Goal: Task Accomplishment & Management: Manage account settings

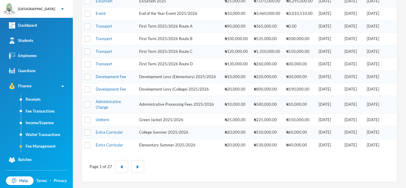
scroll to position [201, 0]
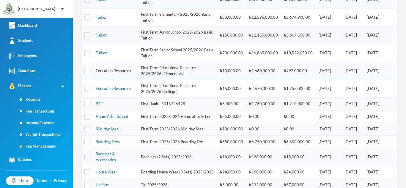
click at [104, 70] on link "Education Resources" at bounding box center [113, 70] width 35 height 5
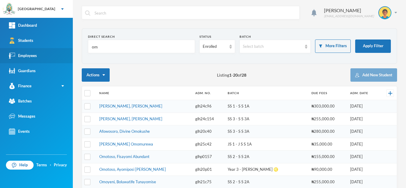
drag, startPoint x: 101, startPoint y: 47, endPoint x: 55, endPoint y: 51, distance: 45.9
click at [55, 51] on div "Greenland Hall Your Bluebic Account Greenland Hall Add a New School Dashboard S…" at bounding box center [203, 94] width 406 height 188
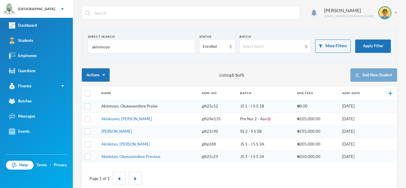
type input "akinmoyo"
click at [110, 106] on link "Akinmoyo, Oluwasemilore Praise" at bounding box center [129, 106] width 56 height 5
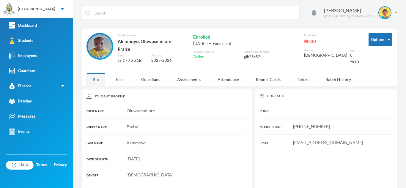
click at [116, 74] on div "Fees" at bounding box center [120, 79] width 21 height 13
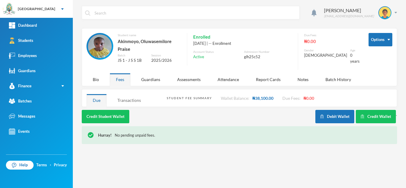
click at [130, 96] on div "Transactions" at bounding box center [129, 100] width 36 height 13
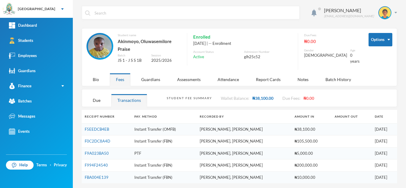
click at [337, 94] on div "Student Fee Summary Wallet Balance: ₦38,100.00 Due Fees: ₦0.00" at bounding box center [280, 97] width 226 height 17
click at [97, 98] on div "Due" at bounding box center [96, 100] width 20 height 13
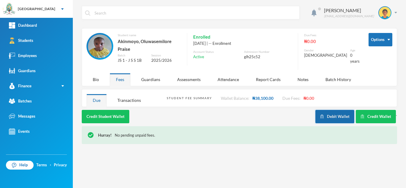
click at [339, 111] on button "Debit Wallet" at bounding box center [334, 116] width 39 height 13
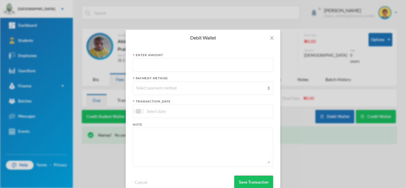
click at [180, 64] on input "text" at bounding box center [203, 65] width 134 height 13
type input "30600"
click at [270, 37] on icon "icon: close" at bounding box center [272, 38] width 5 height 5
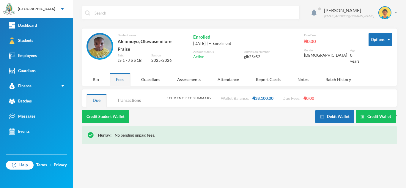
click at [127, 94] on div "Transactions" at bounding box center [129, 100] width 36 height 13
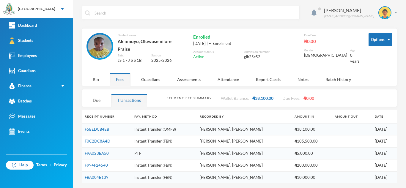
click at [97, 97] on div "Due" at bounding box center [96, 100] width 20 height 13
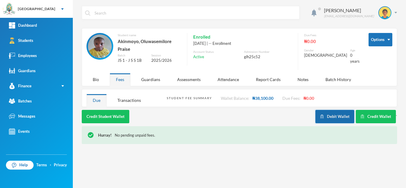
click at [337, 111] on button "Debit Wallet" at bounding box center [334, 116] width 39 height 13
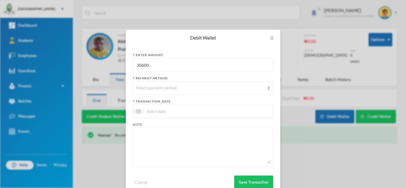
drag, startPoint x: 162, startPoint y: 66, endPoint x: 116, endPoint y: 64, distance: 45.6
click at [116, 64] on div "Debit Wallet Enter Amount 30600 Payment Method Select payment method transactio…" at bounding box center [203, 94] width 406 height 188
type input "5000"
click at [152, 89] on div "Select payment method" at bounding box center [200, 88] width 128 height 6
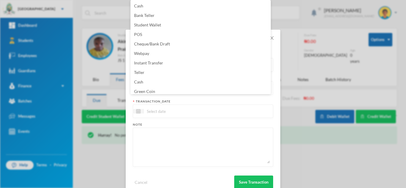
scroll to position [2, 0]
click at [158, 89] on li "Green Coin" at bounding box center [200, 90] width 140 height 10
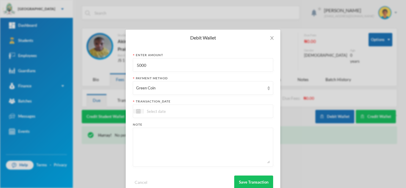
click at [156, 113] on input at bounding box center [169, 111] width 50 height 7
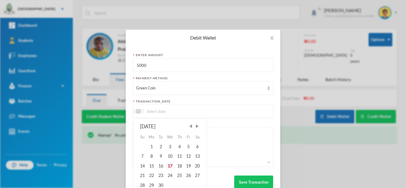
click at [167, 161] on div "17" at bounding box center [170, 166] width 10 height 10
type input "17/09/2025"
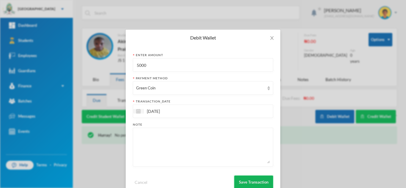
click at [240, 180] on button "Save Transaction" at bounding box center [253, 182] width 39 height 13
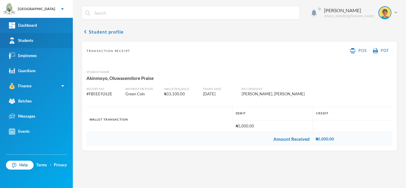
click at [45, 40] on link "Students" at bounding box center [36, 40] width 73 height 15
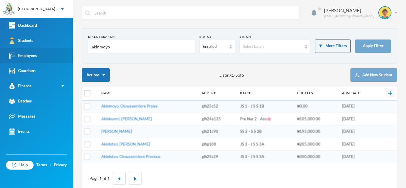
drag, startPoint x: 114, startPoint y: 46, endPoint x: 53, endPoint y: 48, distance: 61.3
click at [53, 48] on div "Greenland Hall Your Bluebic Account Greenland Hall Add a New School Dashboard S…" at bounding box center [203, 94] width 406 height 188
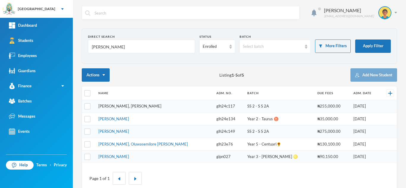
type input "MARTINS"
click at [109, 107] on link "Martins, Teniola Feyisola" at bounding box center [129, 106] width 63 height 5
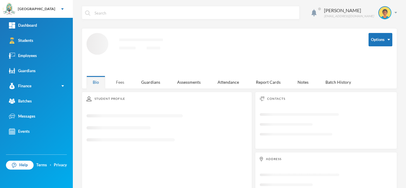
click at [120, 78] on div "Fees" at bounding box center [120, 82] width 21 height 13
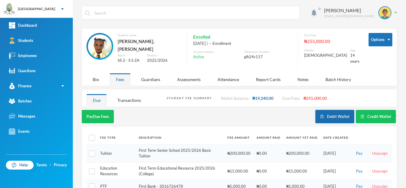
click at [329, 110] on button "Debit Wallet" at bounding box center [334, 116] width 39 height 13
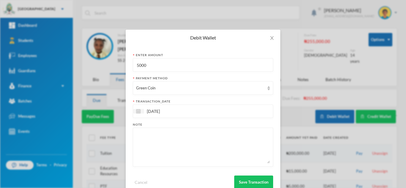
click at [148, 150] on textarea at bounding box center [203, 147] width 134 height 32
type textarea "SOCKS"
click at [256, 183] on button "Save Transaction" at bounding box center [253, 182] width 39 height 13
